Goal: Information Seeking & Learning: Learn about a topic

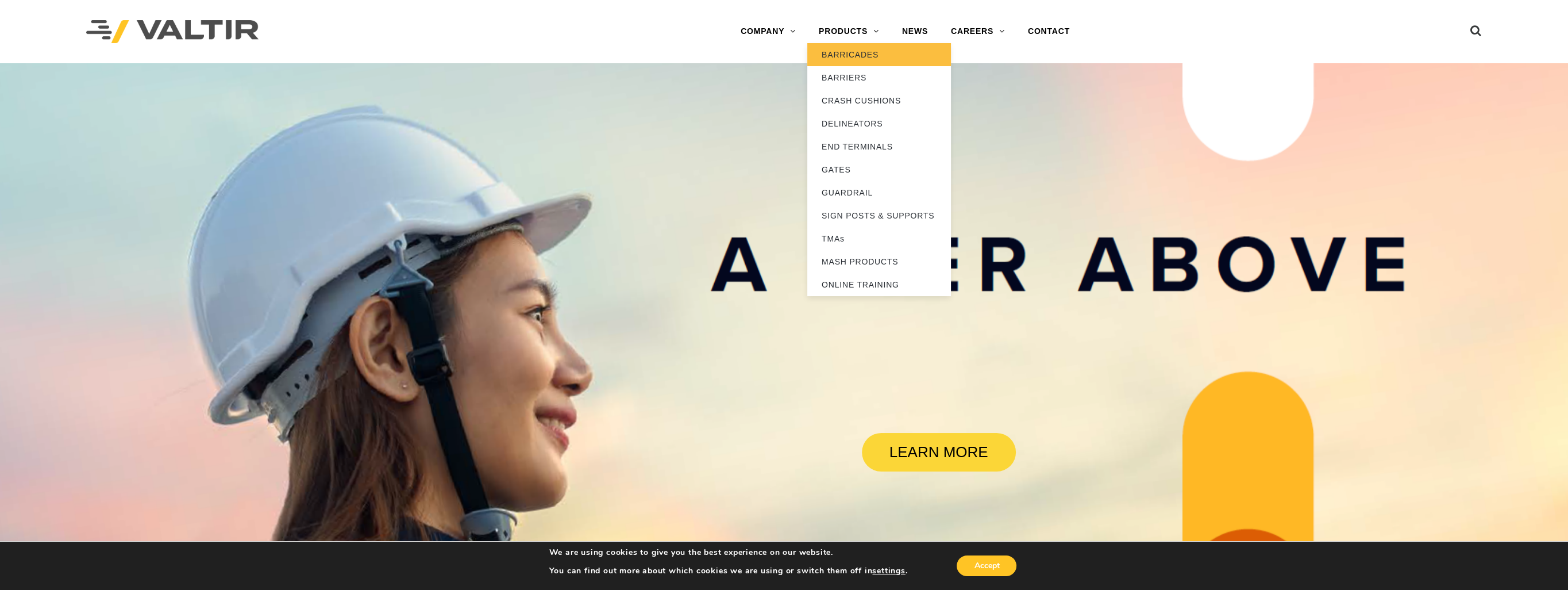
click at [857, 58] on link "BARRICADES" at bounding box center [879, 54] width 144 height 23
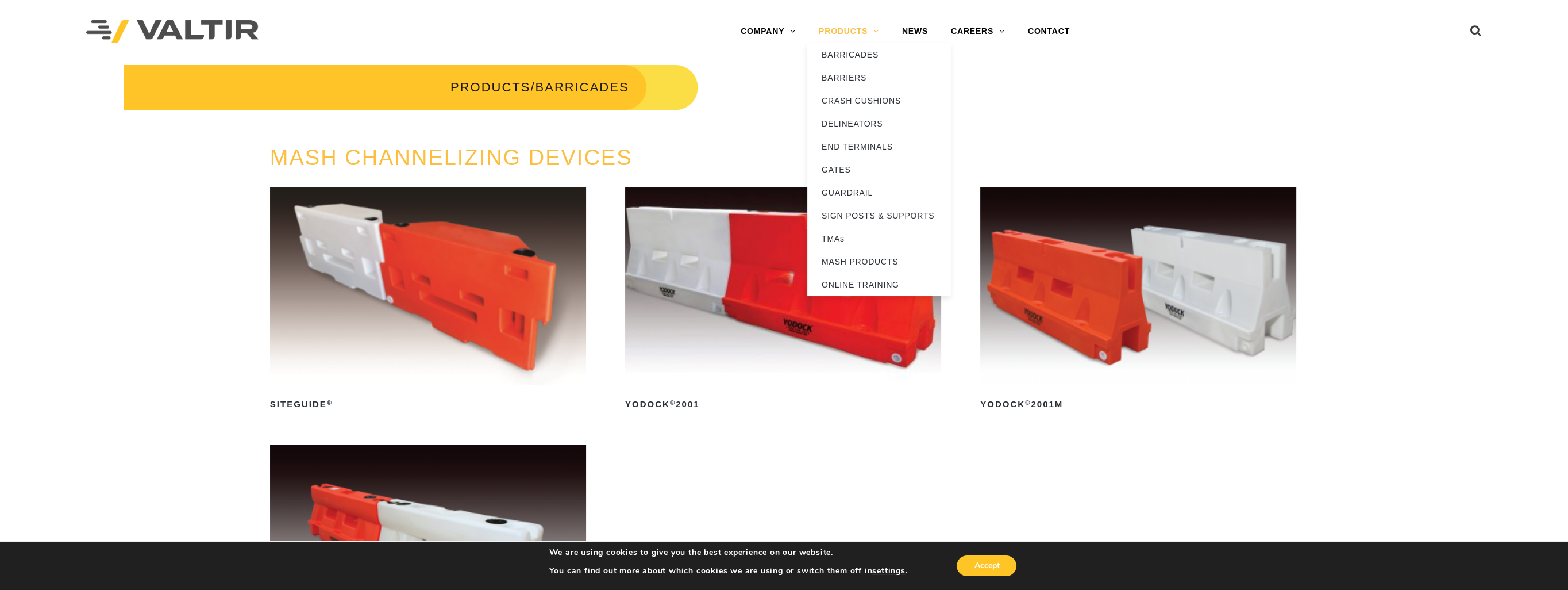
click at [877, 30] on link "PRODUCTS" at bounding box center [849, 31] width 83 height 23
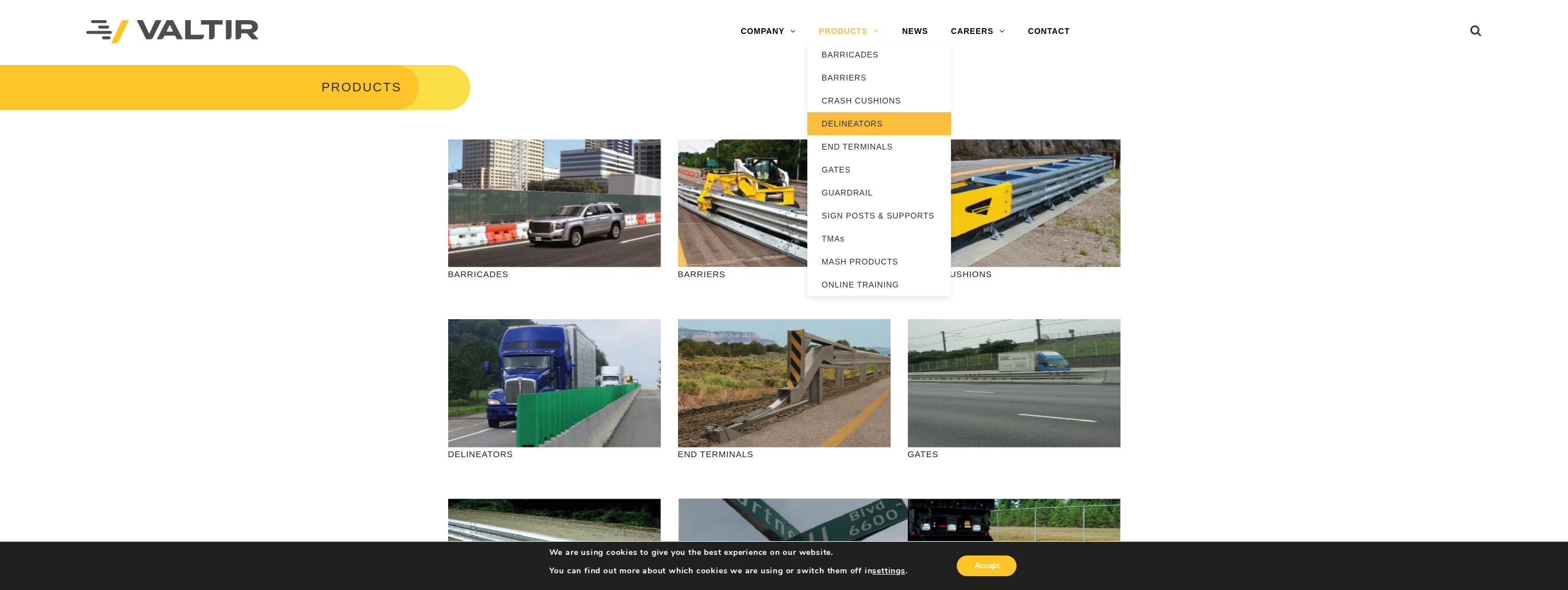
click at [849, 120] on link "DELINEATORS" at bounding box center [879, 123] width 144 height 23
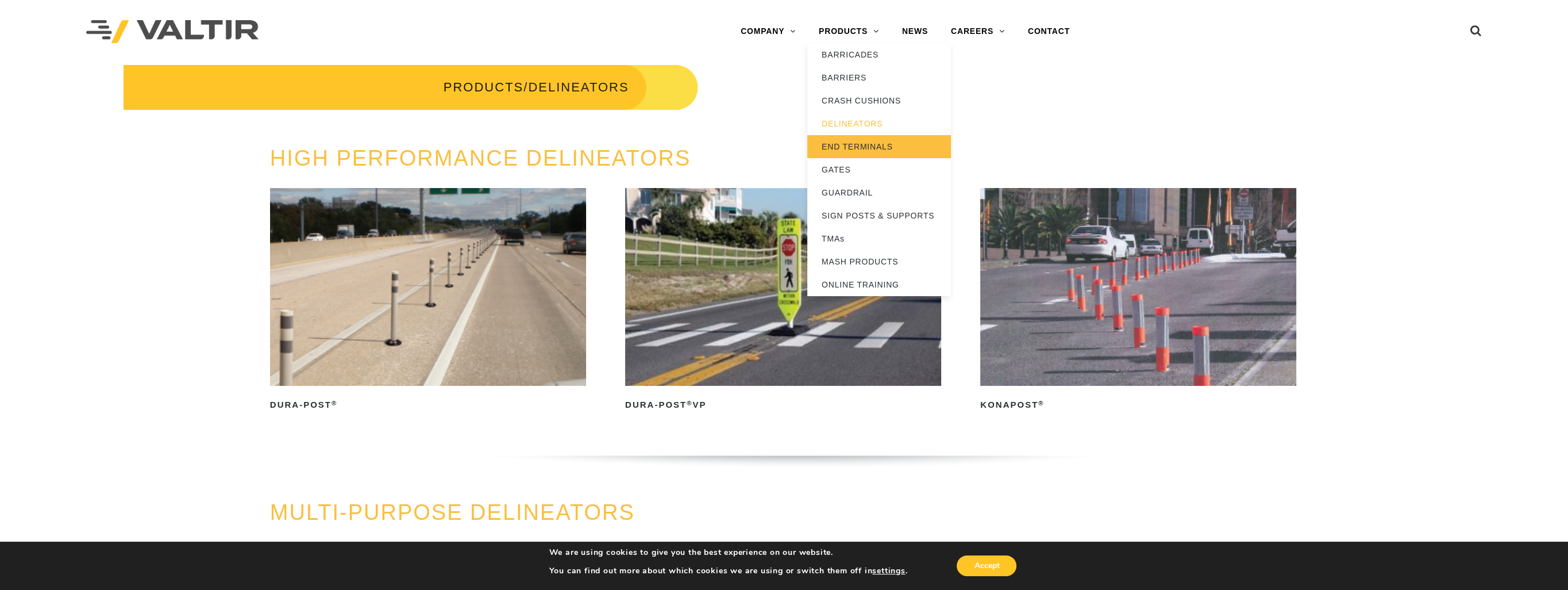
click at [850, 141] on link "END TERMINALS" at bounding box center [879, 146] width 144 height 23
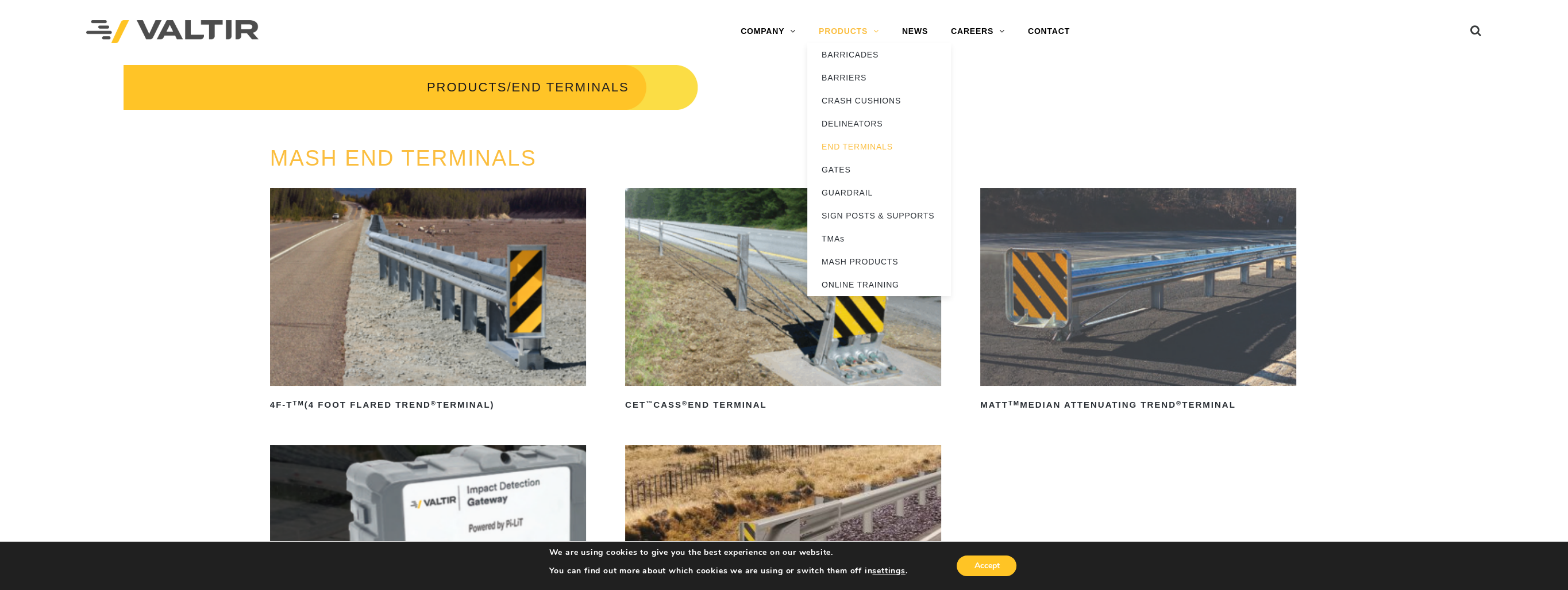
click at [869, 30] on link "PRODUCTS" at bounding box center [849, 31] width 83 height 23
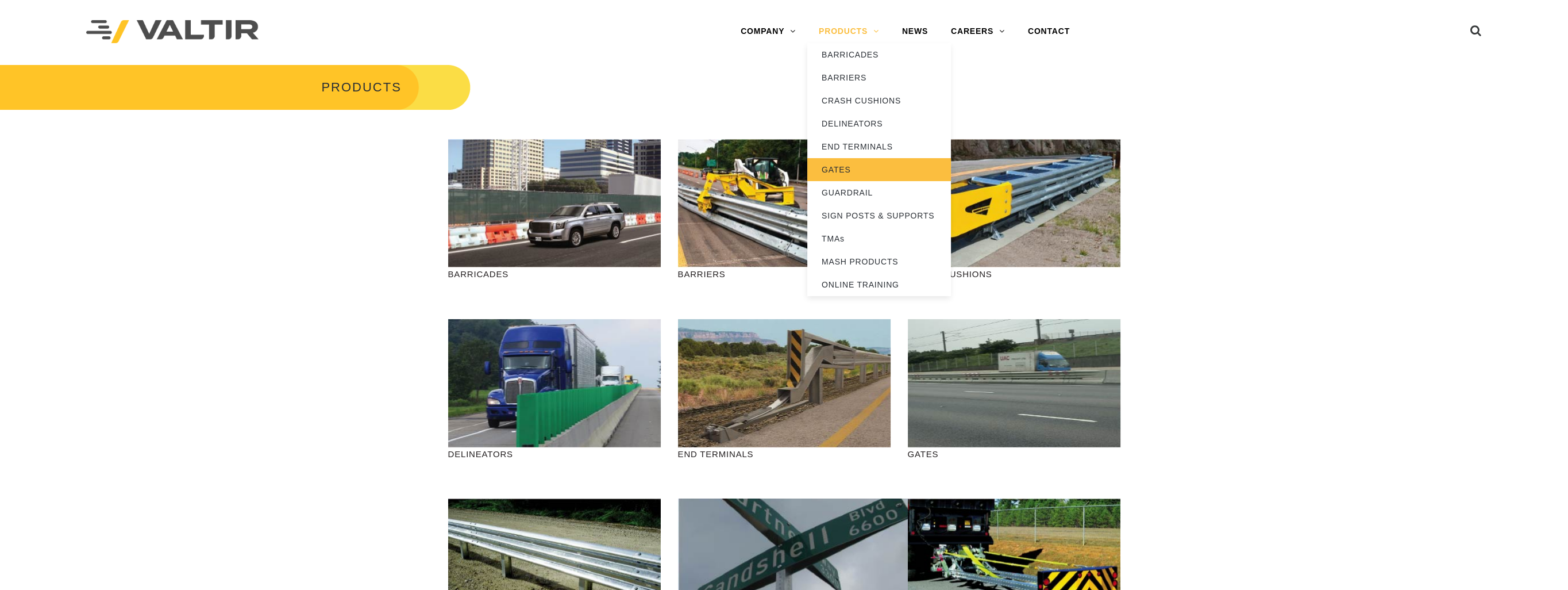
click at [847, 167] on link "GATES" at bounding box center [879, 169] width 144 height 23
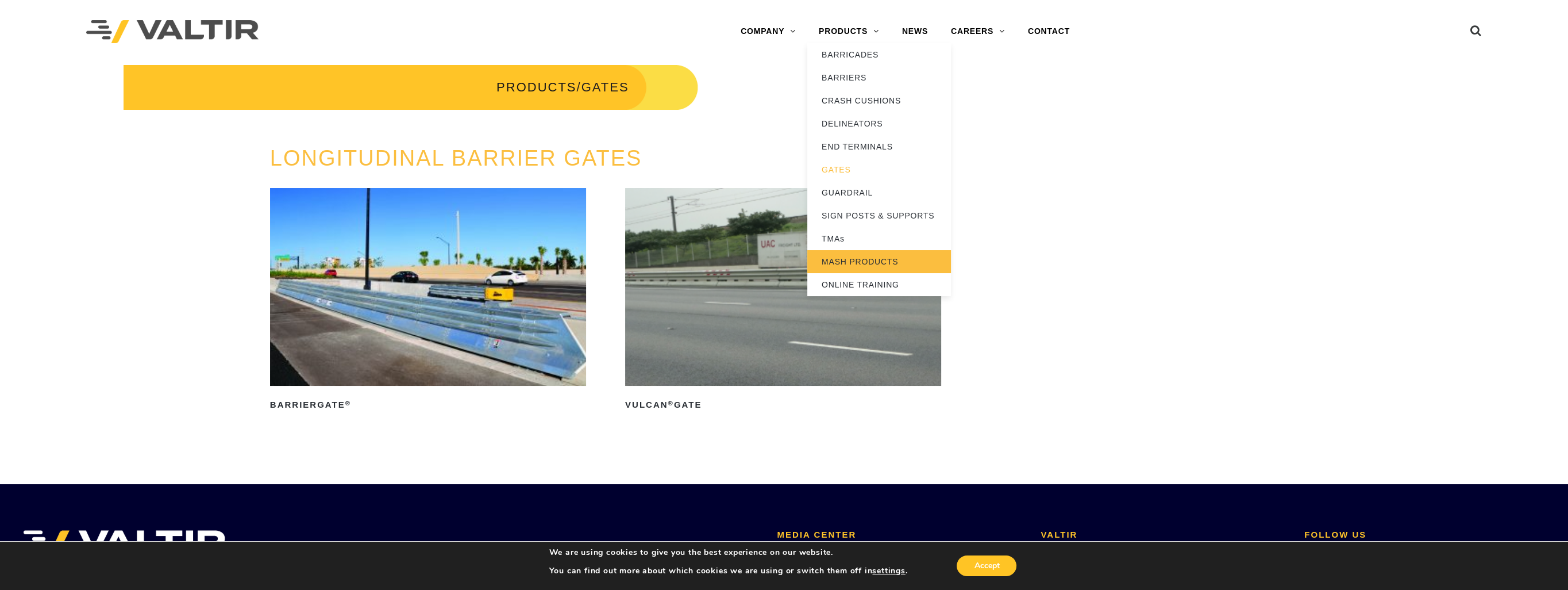
click at [837, 262] on link "MASH PRODUCTS" at bounding box center [879, 261] width 144 height 23
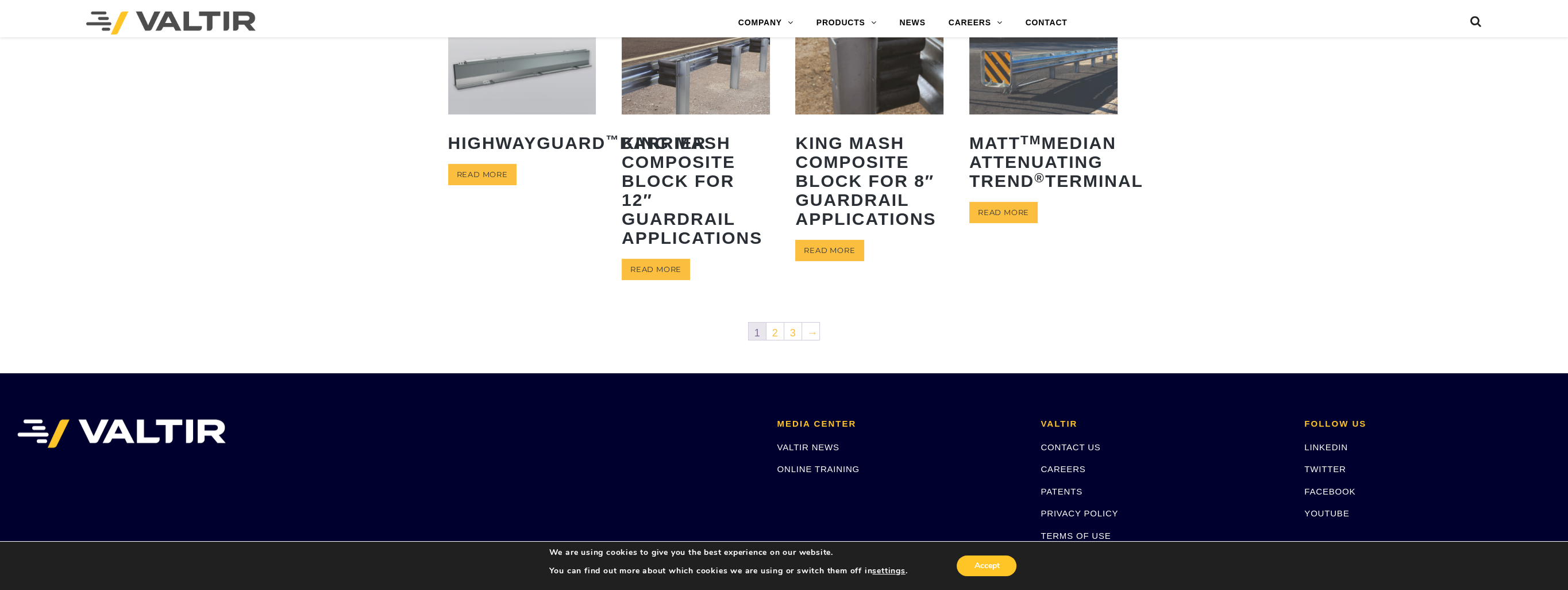
scroll to position [575, 0]
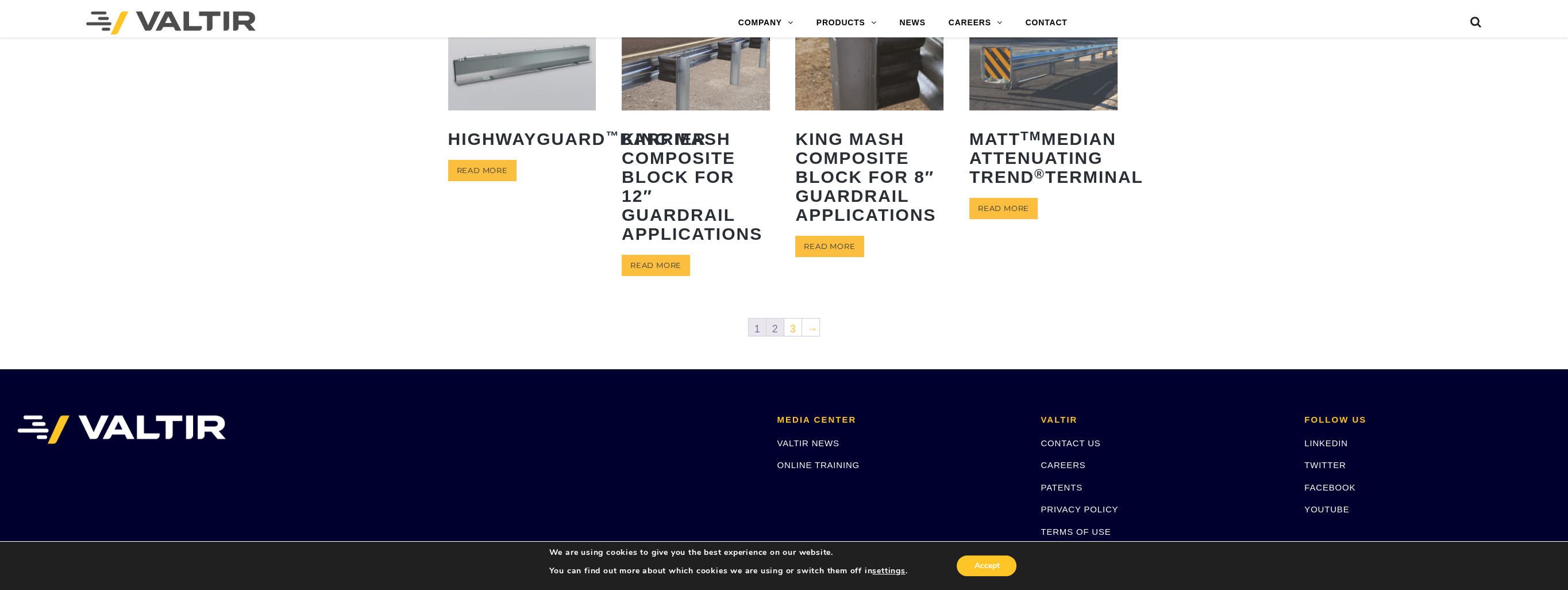
click at [771, 321] on link "2" at bounding box center [774, 327] width 17 height 17
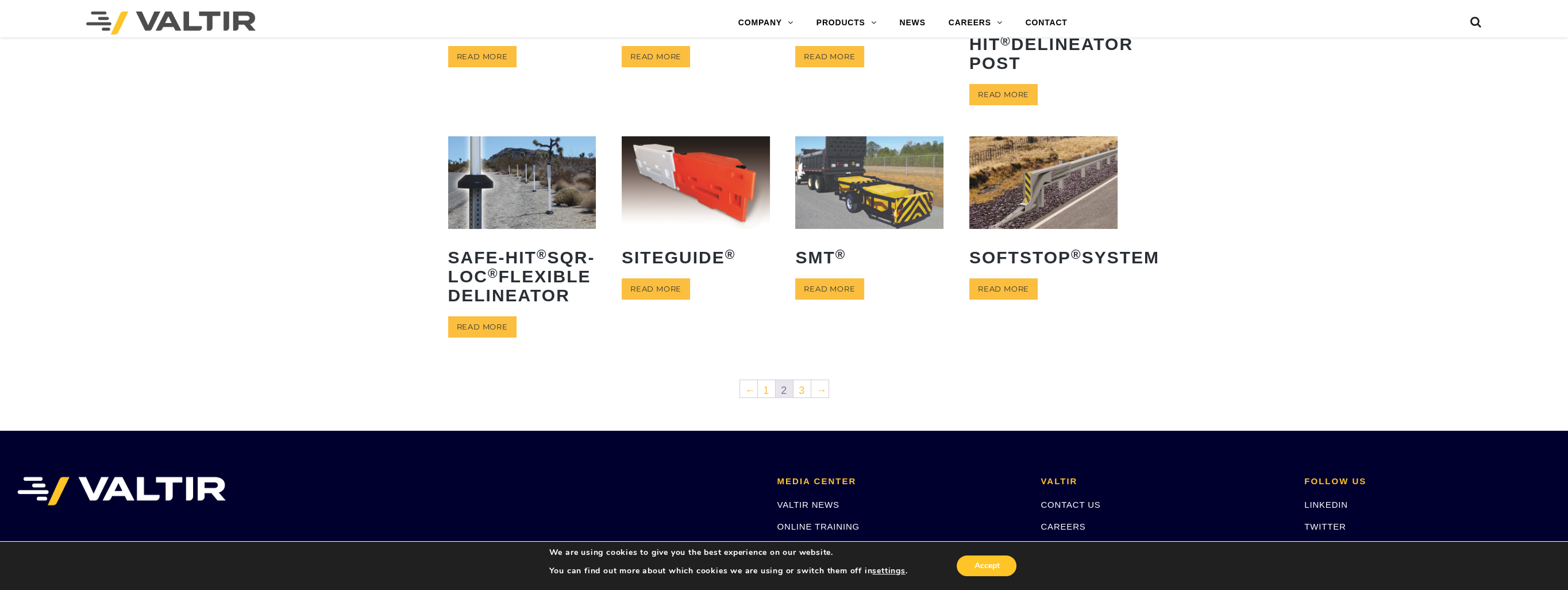
scroll to position [517, 0]
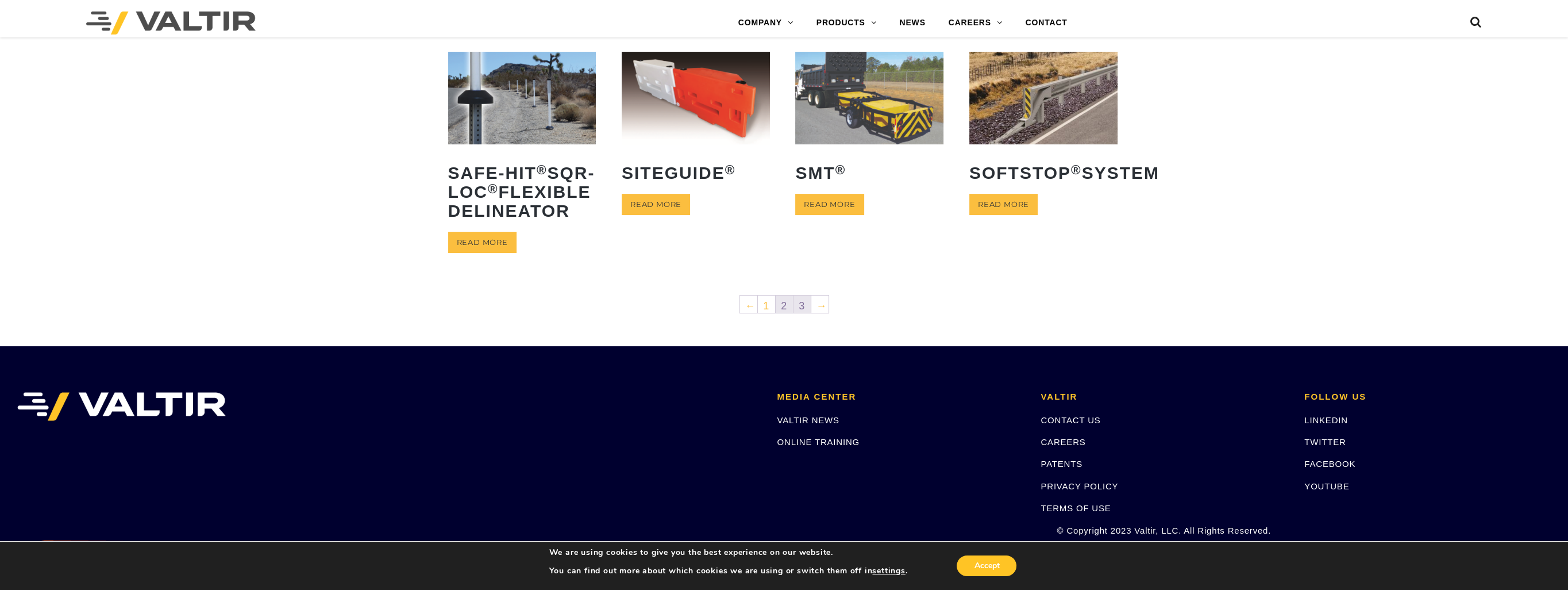
click at [804, 312] on link "3" at bounding box center [802, 304] width 17 height 17
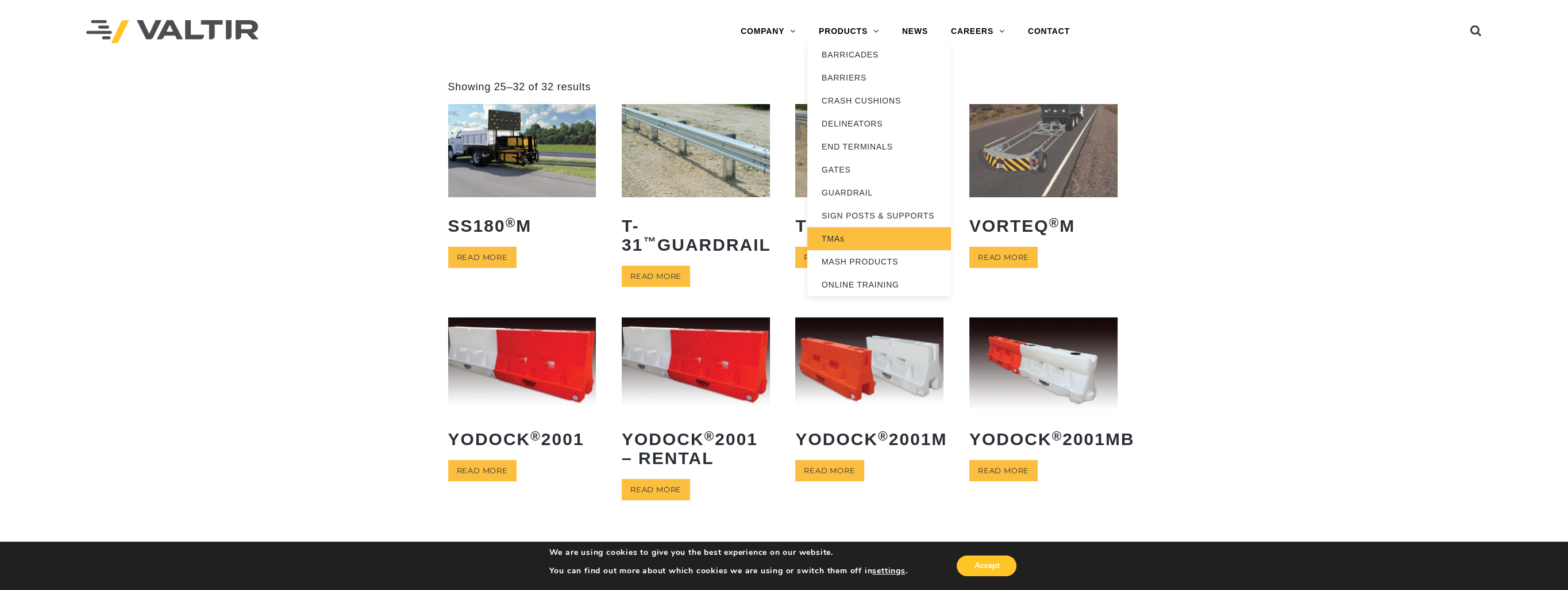
click at [835, 238] on link "TMAs" at bounding box center [879, 238] width 144 height 23
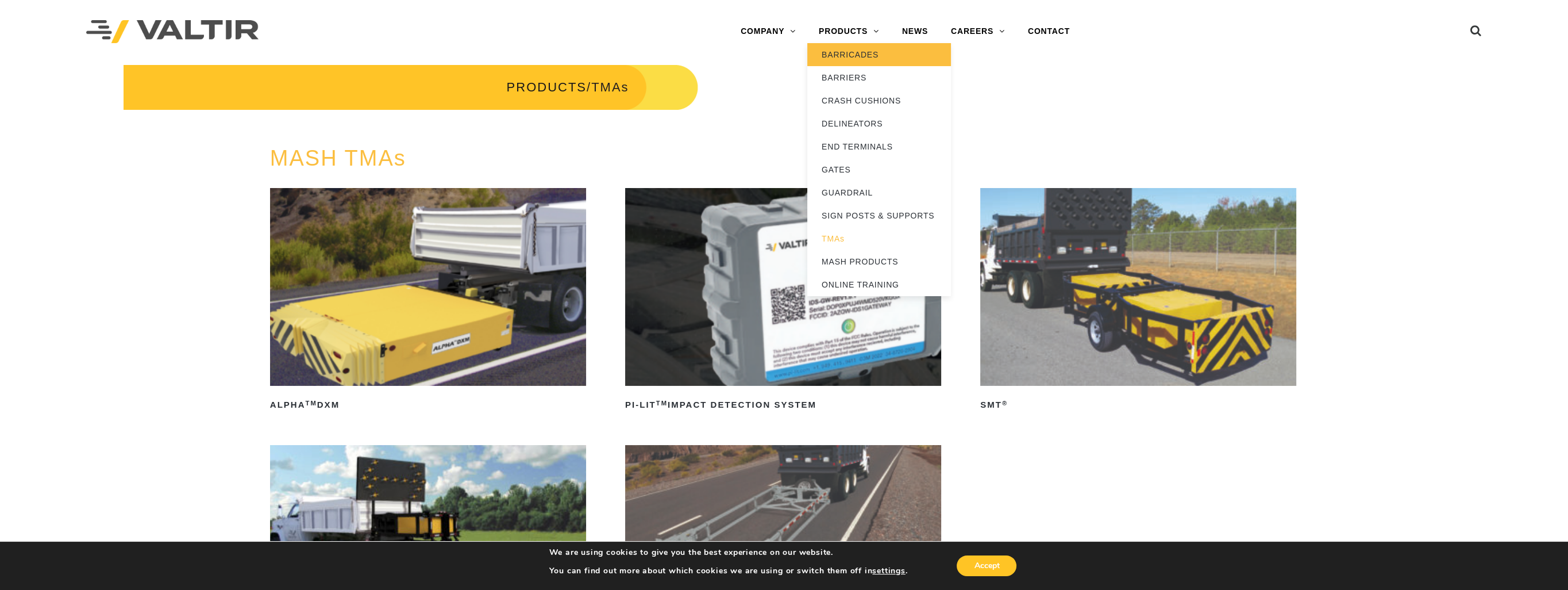
click at [853, 50] on link "BARRICADES" at bounding box center [879, 54] width 144 height 23
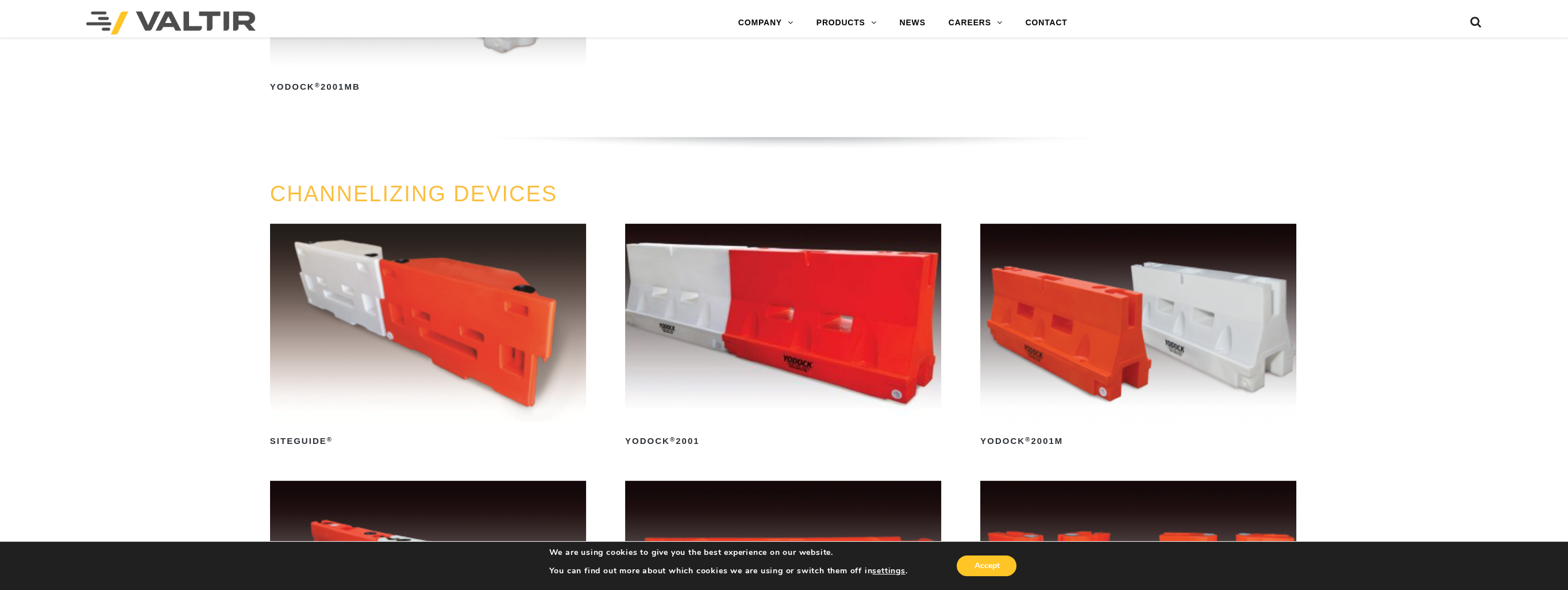
scroll to position [575, 0]
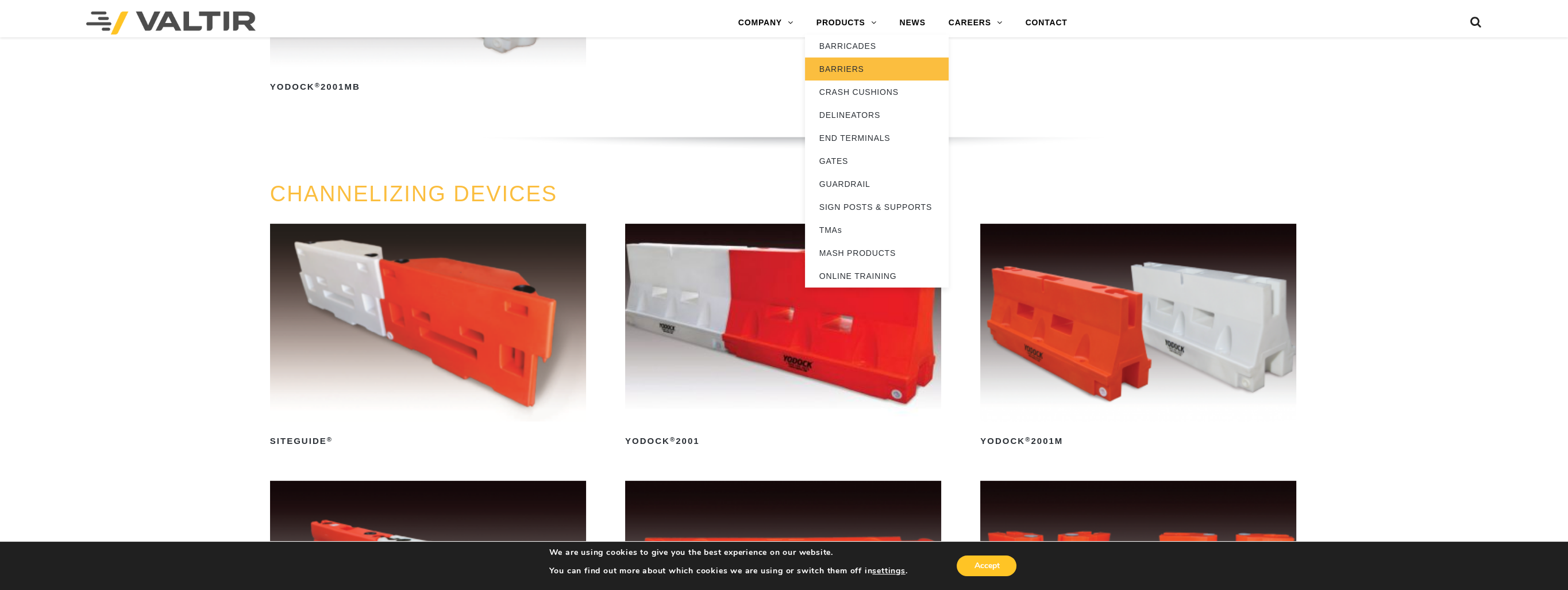
click at [848, 68] on link "BARRIERS" at bounding box center [877, 68] width 144 height 23
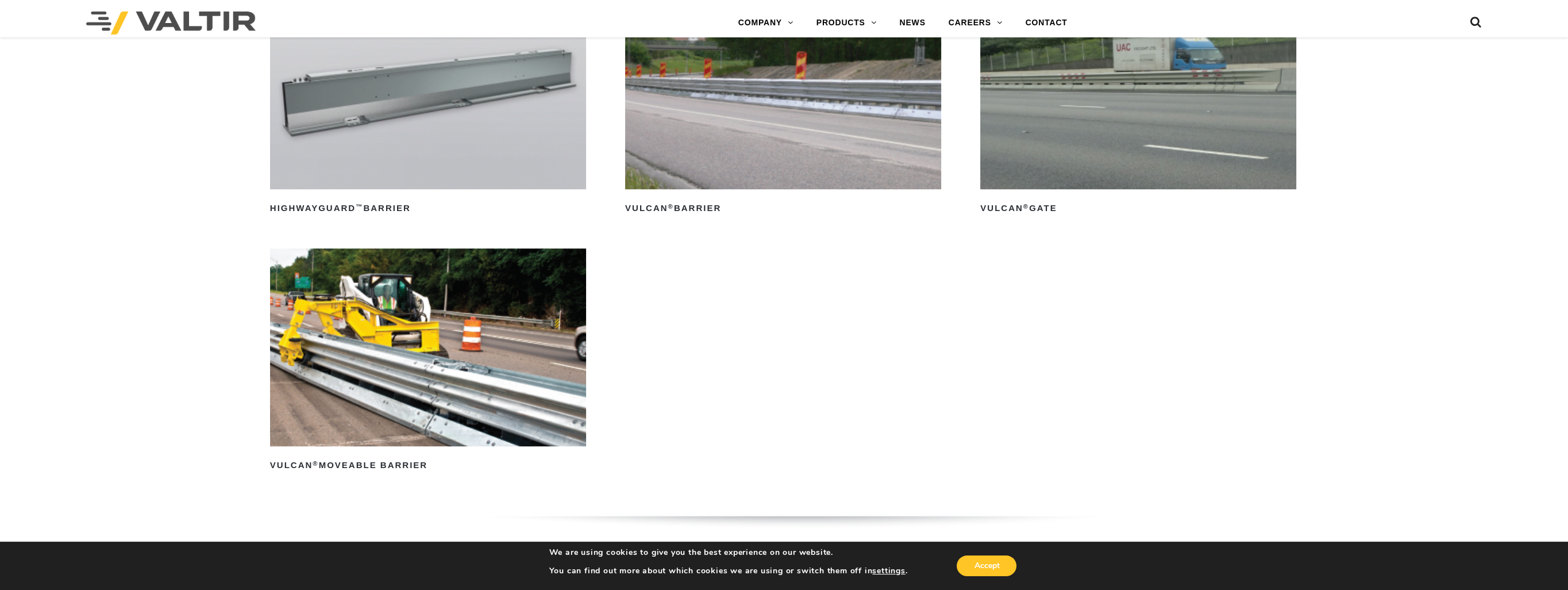
scroll to position [1274, 0]
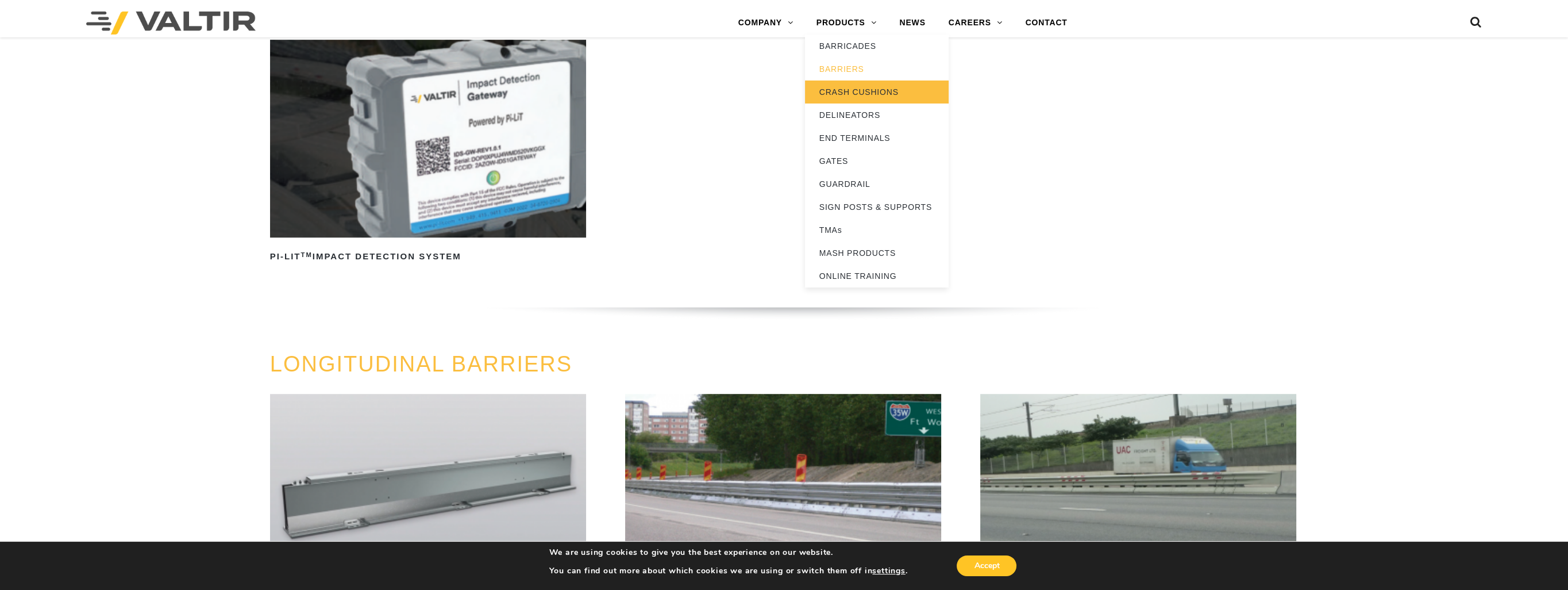
click at [857, 83] on link "CRASH CUSHIONS" at bounding box center [877, 91] width 144 height 23
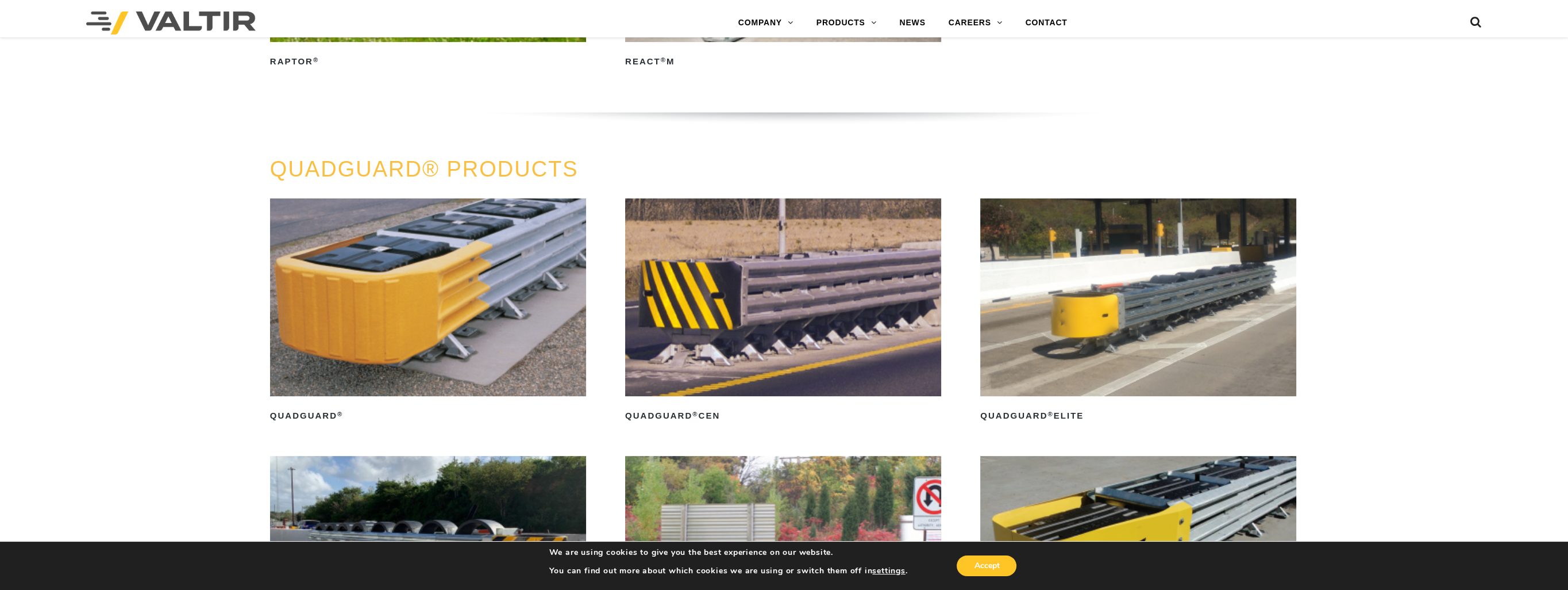
scroll to position [862, 0]
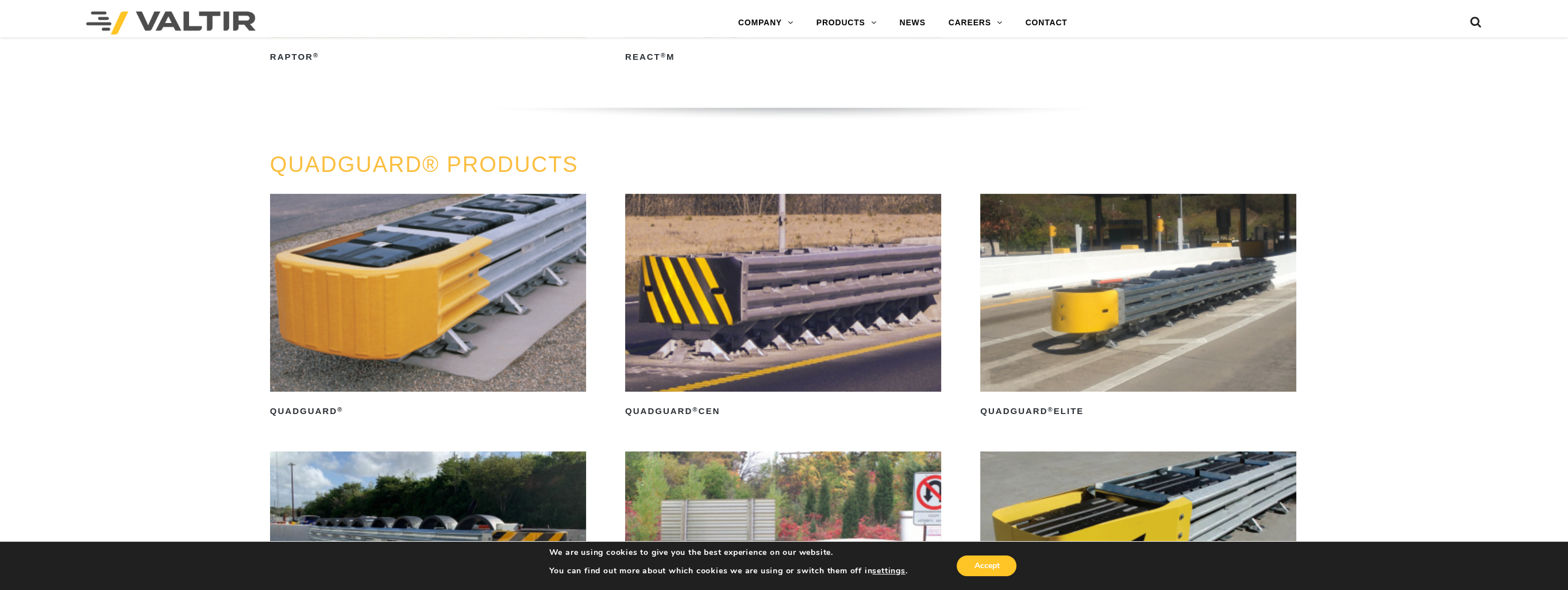
click at [807, 298] on img at bounding box center [783, 292] width 316 height 197
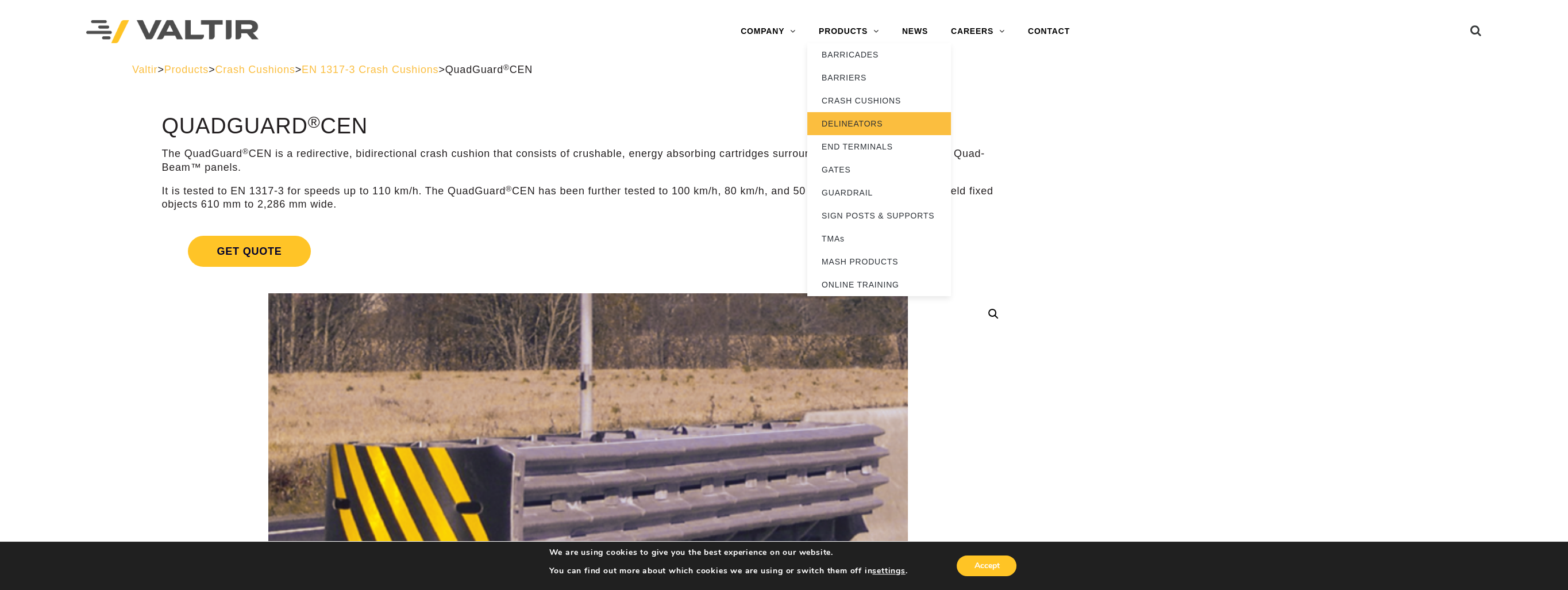
click at [846, 127] on link "DELINEATORS" at bounding box center [879, 123] width 144 height 23
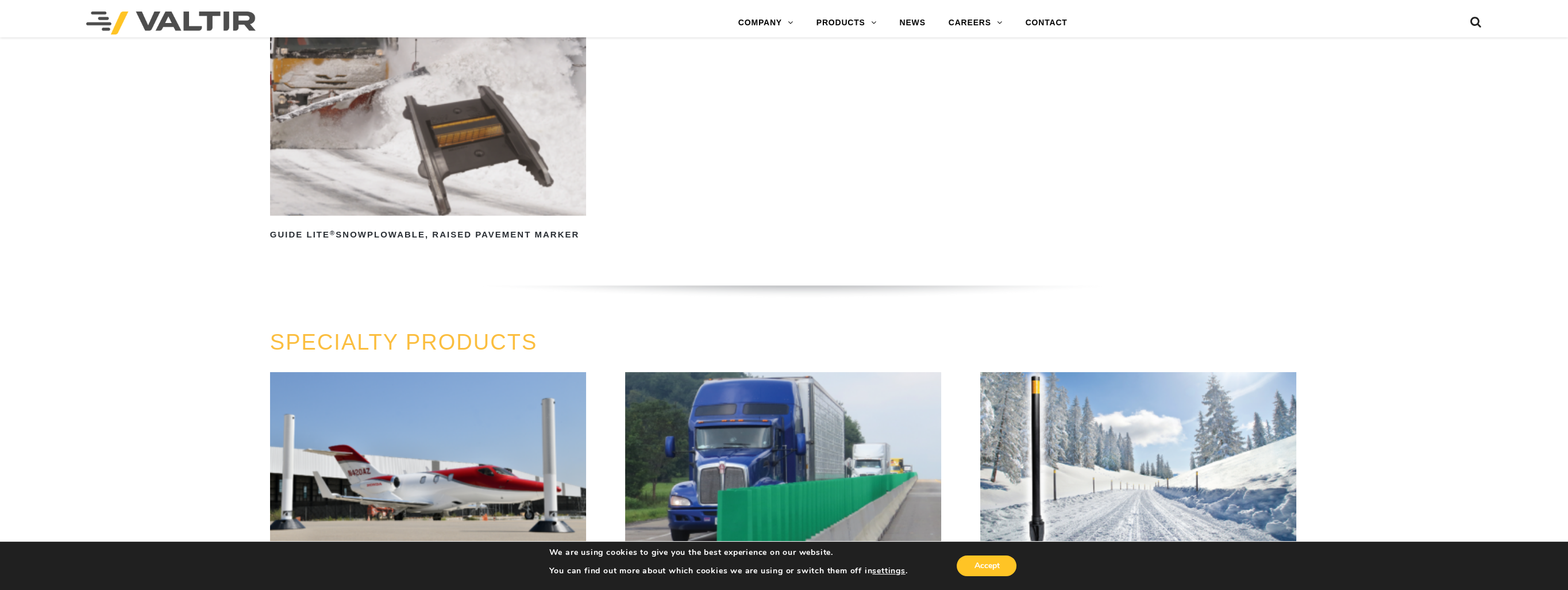
scroll to position [1150, 0]
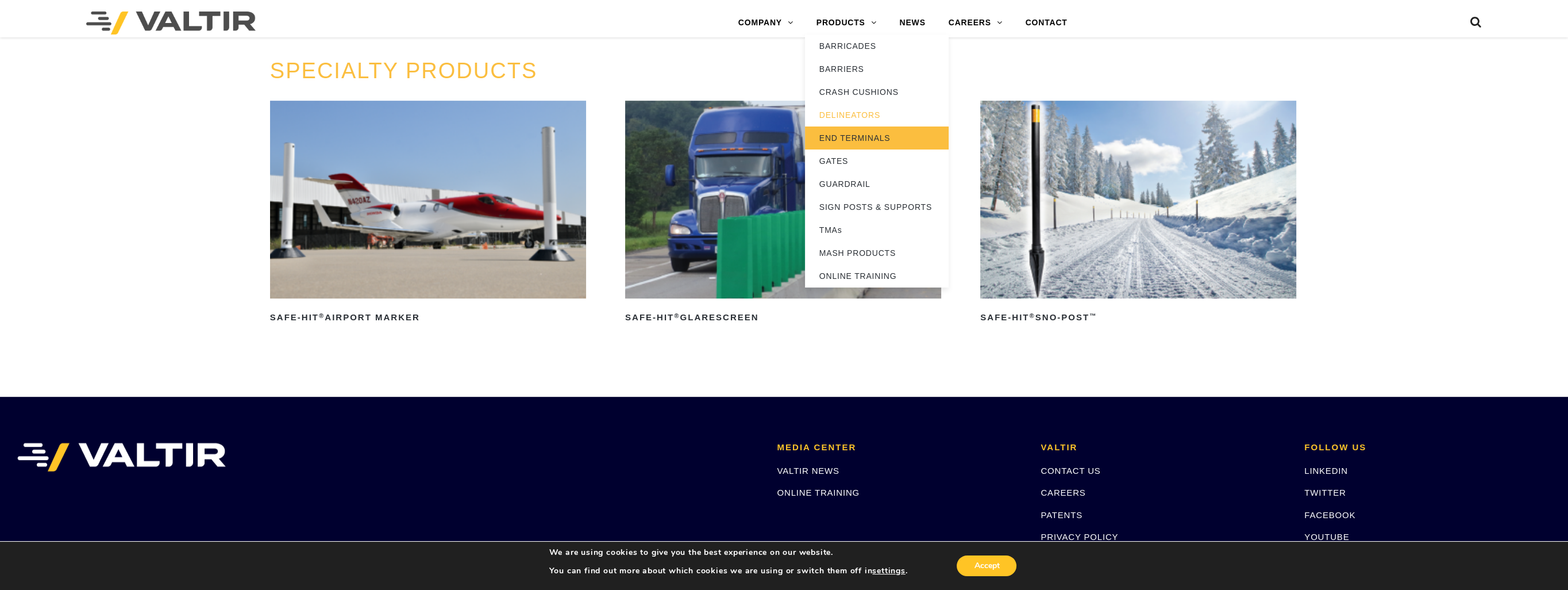
click at [837, 135] on link "END TERMINALS" at bounding box center [877, 137] width 144 height 23
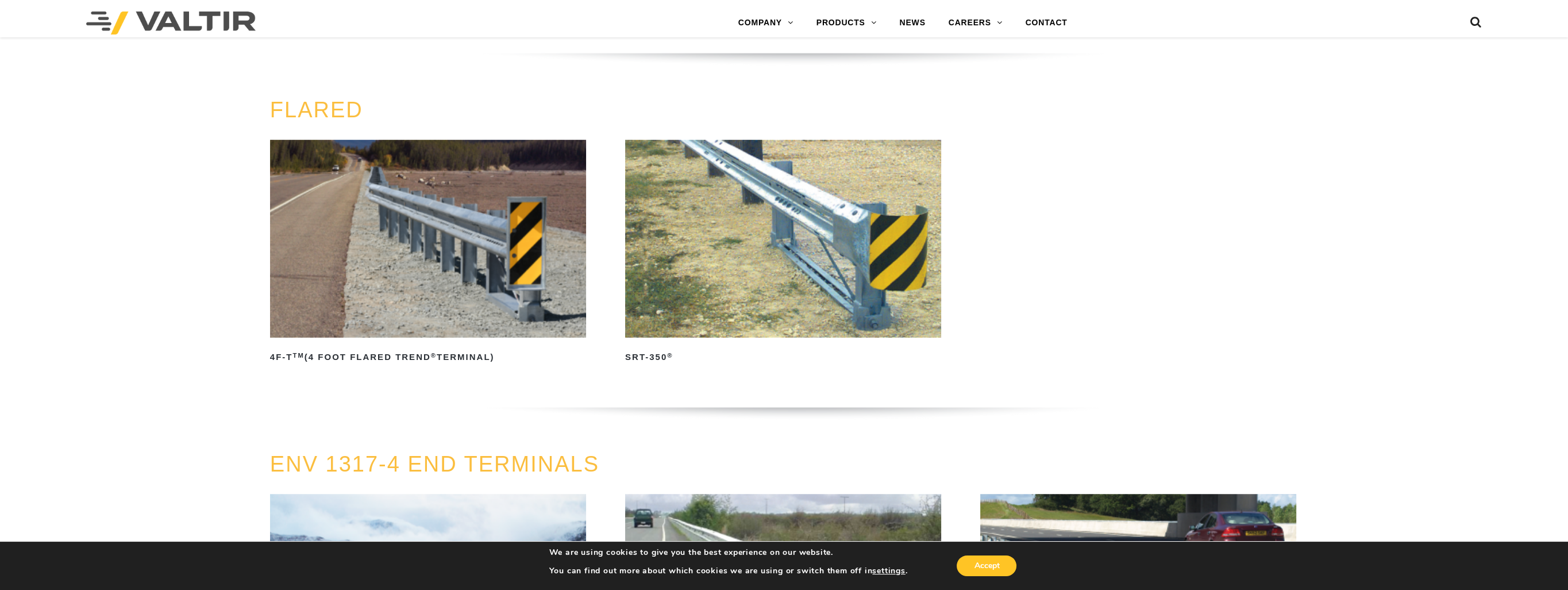
scroll to position [1365, 0]
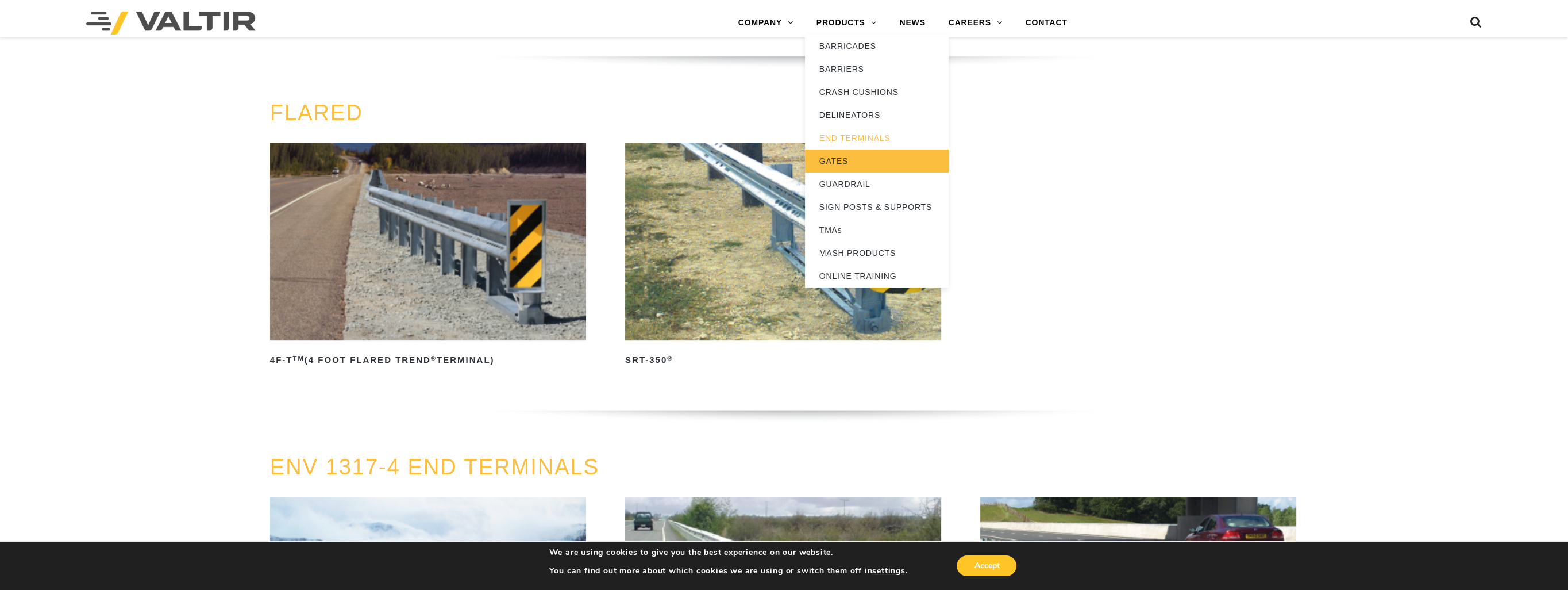
click at [832, 160] on link "GATES" at bounding box center [877, 160] width 144 height 23
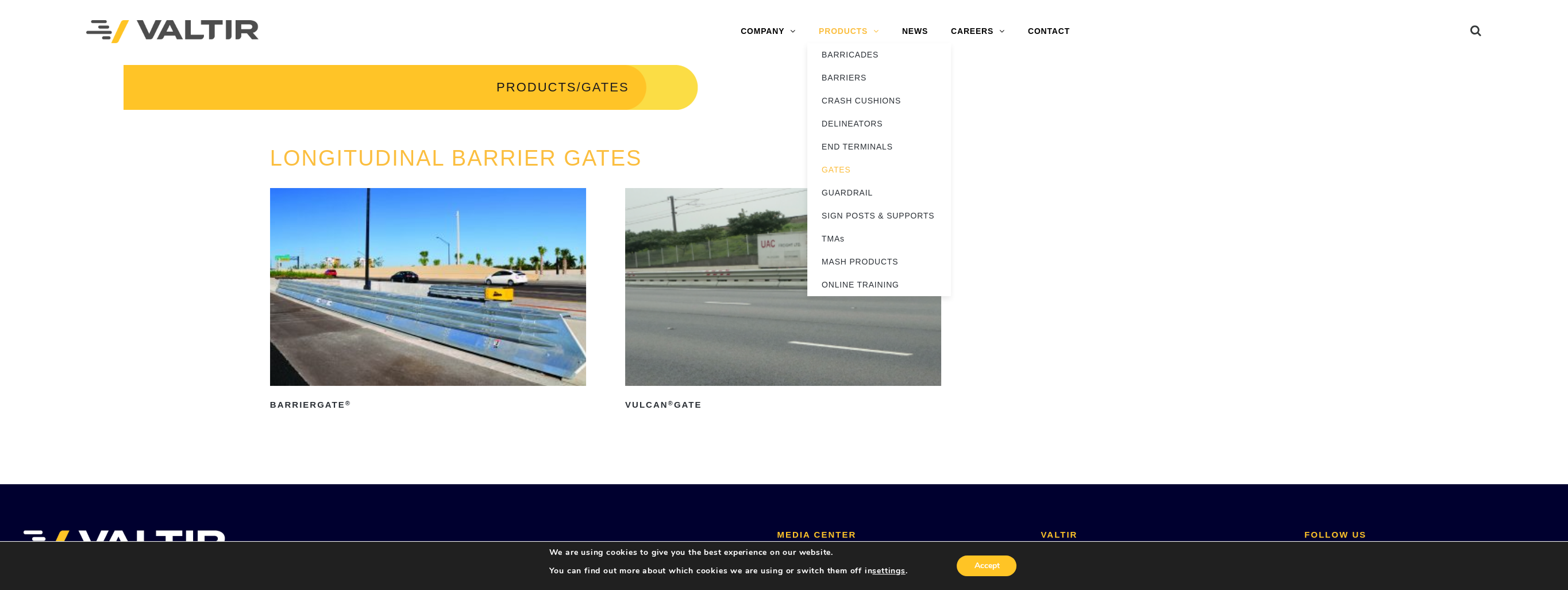
click at [871, 32] on link "PRODUCTS" at bounding box center [849, 31] width 83 height 23
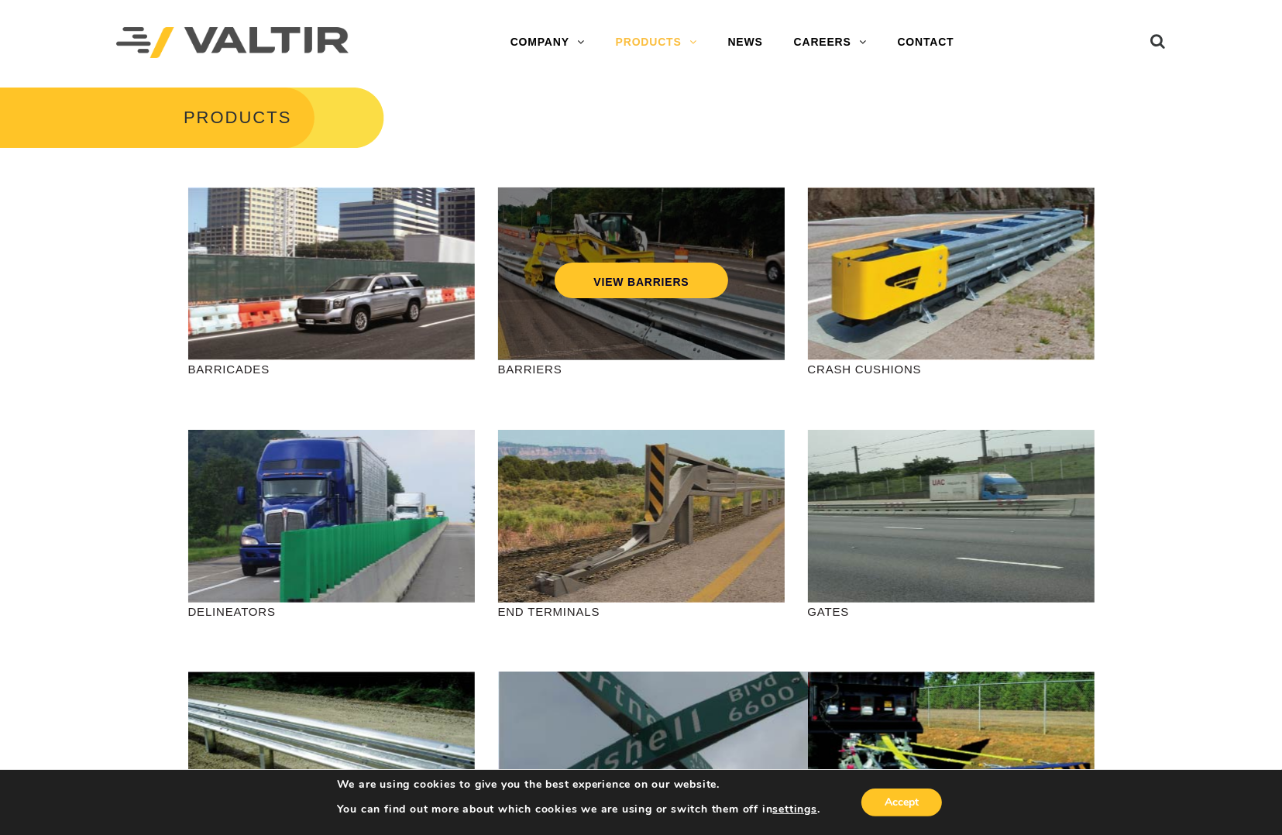
click at [716, 331] on div "VIEW BARRIERS" at bounding box center [641, 273] width 287 height 173
click at [696, 335] on div "VIEW BARRIERS" at bounding box center [641, 273] width 287 height 173
click at [648, 280] on link "VIEW BARRIERS" at bounding box center [641, 281] width 173 height 36
click at [652, 283] on link "VIEW BARRIERS" at bounding box center [641, 281] width 173 height 36
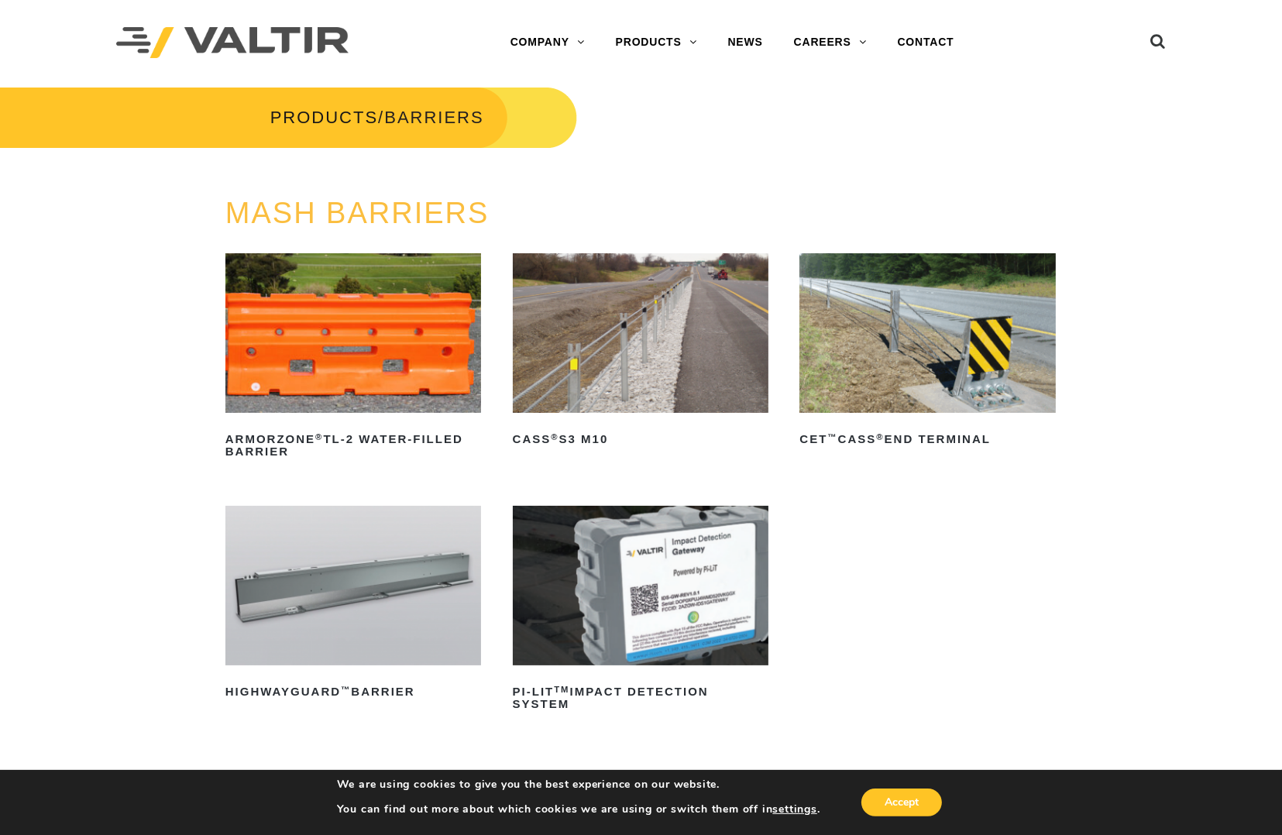
click at [343, 585] on img at bounding box center [353, 586] width 256 height 160
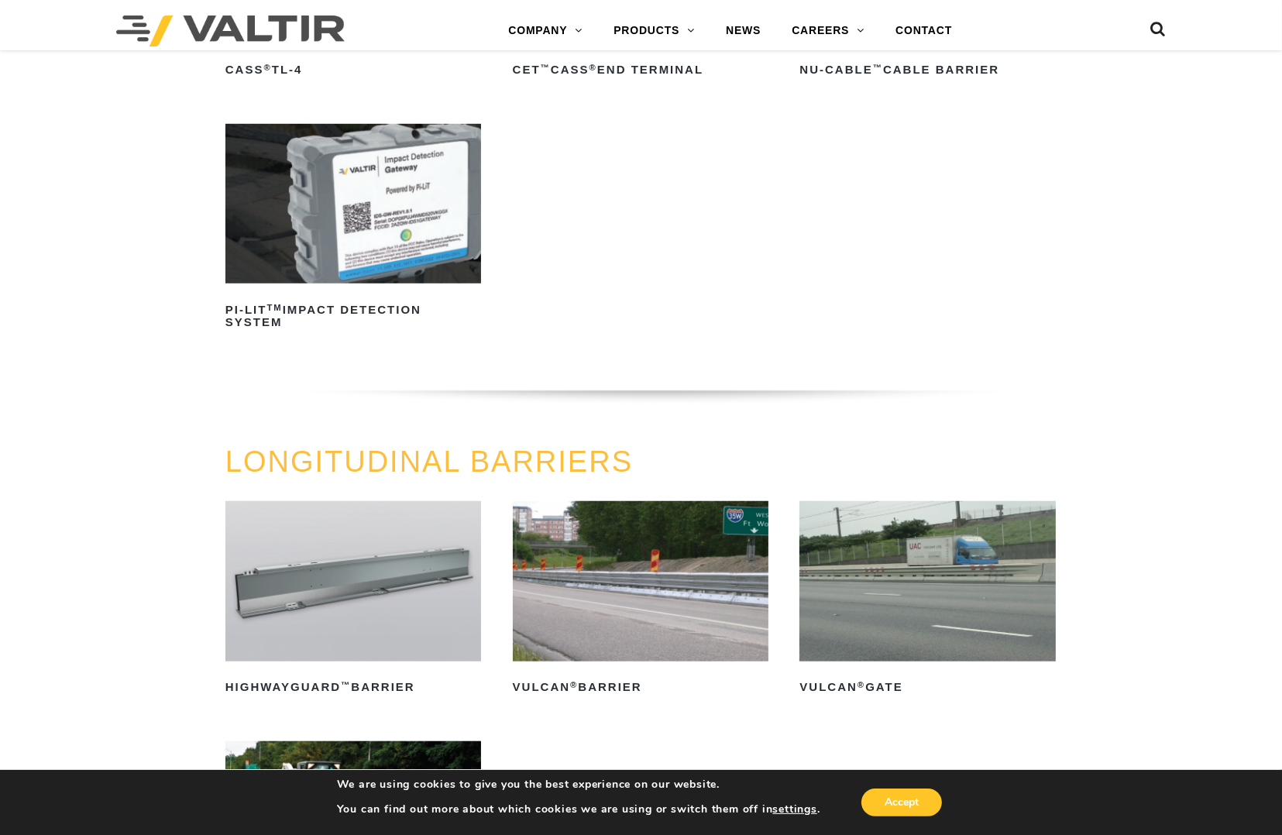
scroll to position [1472, 0]
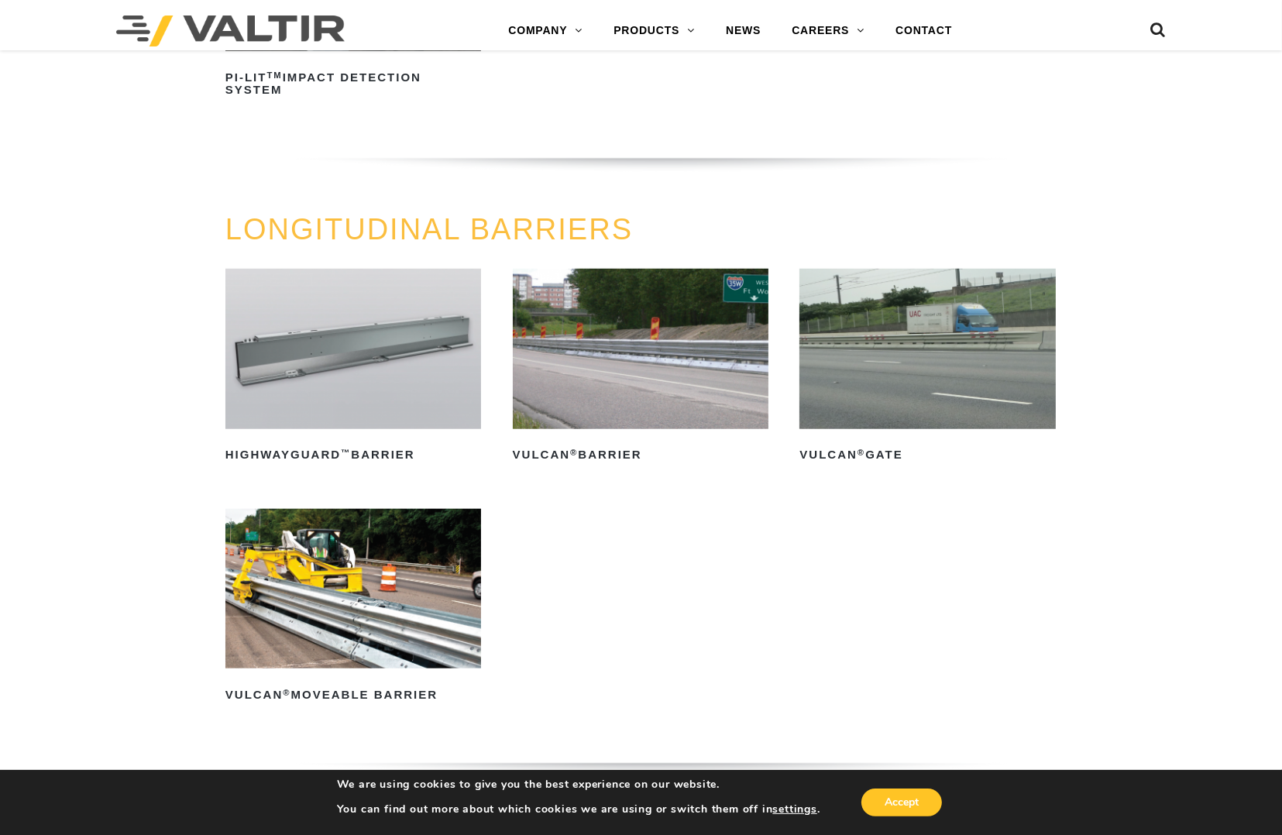
click at [363, 611] on img at bounding box center [353, 589] width 256 height 160
click at [635, 344] on img at bounding box center [641, 349] width 256 height 160
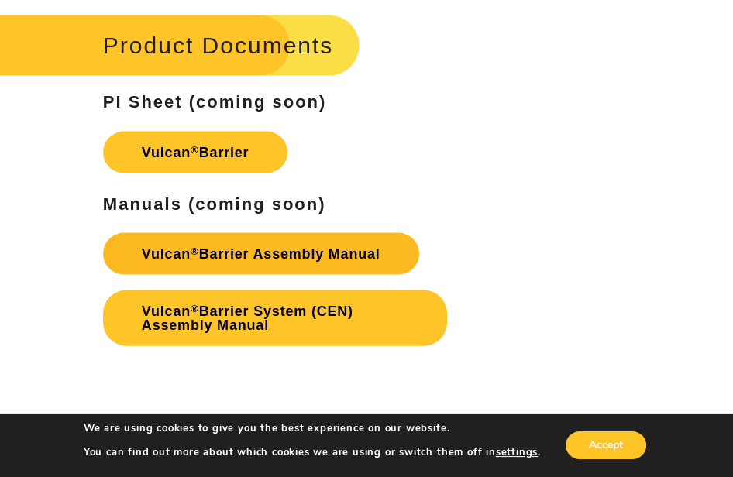
scroll to position [2337, 0]
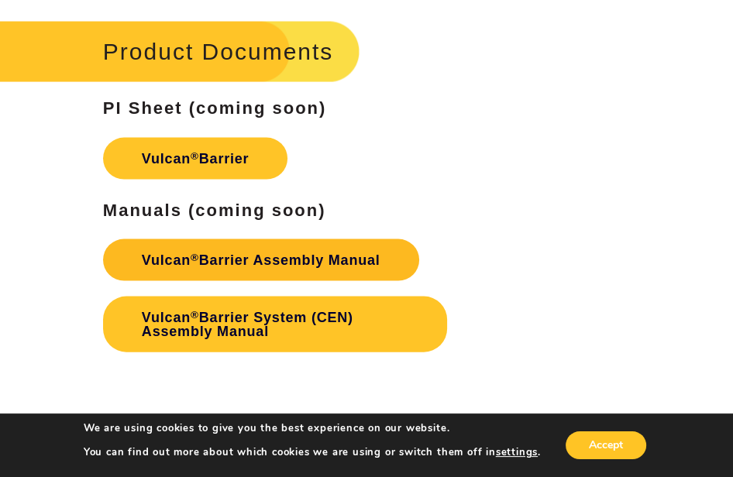
click at [263, 239] on link "Vulcan ® Barrier Assembly Manual" at bounding box center [261, 260] width 316 height 42
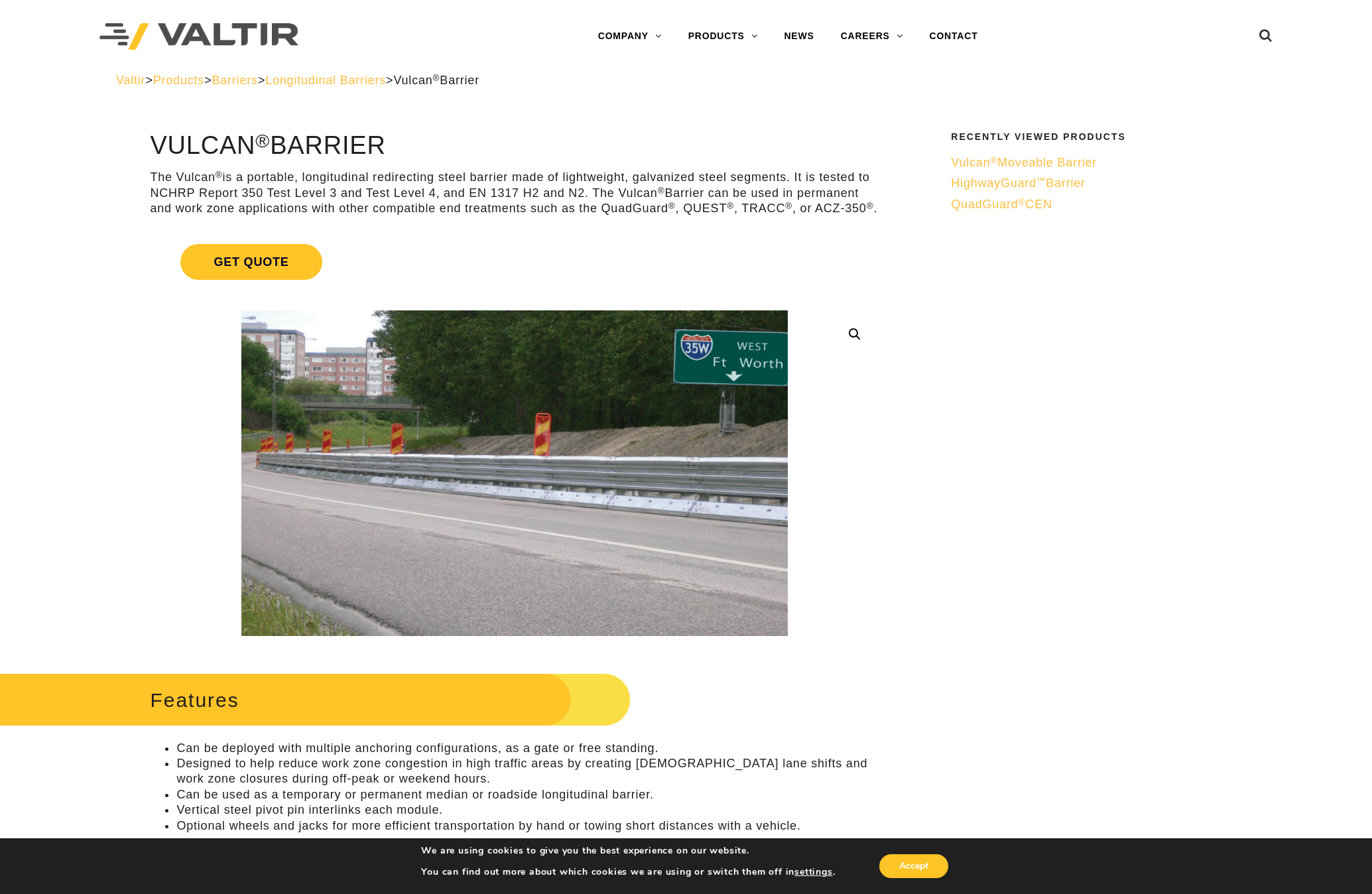
click at [627, 201] on span "QuadGuard ® CEN" at bounding box center [1001, 204] width 101 height 13
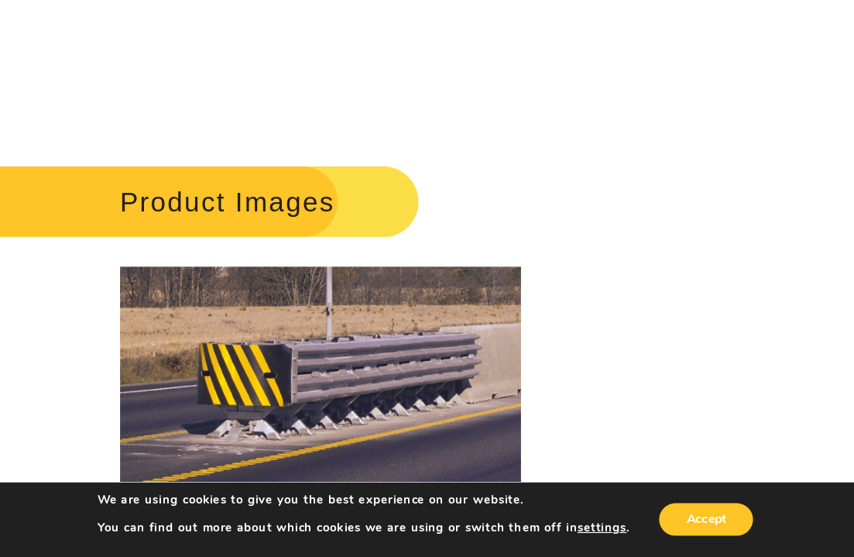
scroll to position [1944, 0]
